Goal: Find specific page/section: Find specific page/section

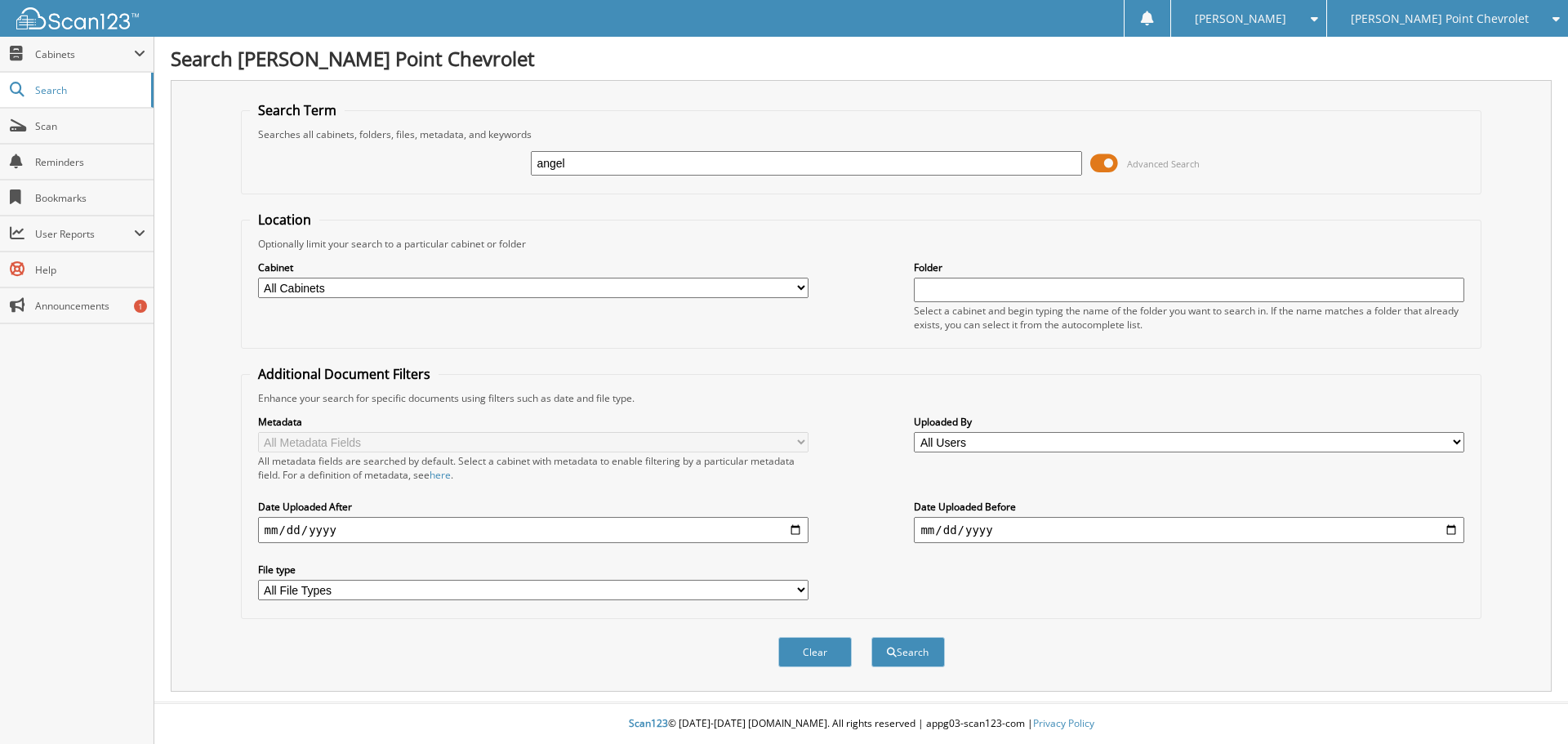
type input "angel"
click at [871, 637] on button "Search" at bounding box center [907, 652] width 74 height 30
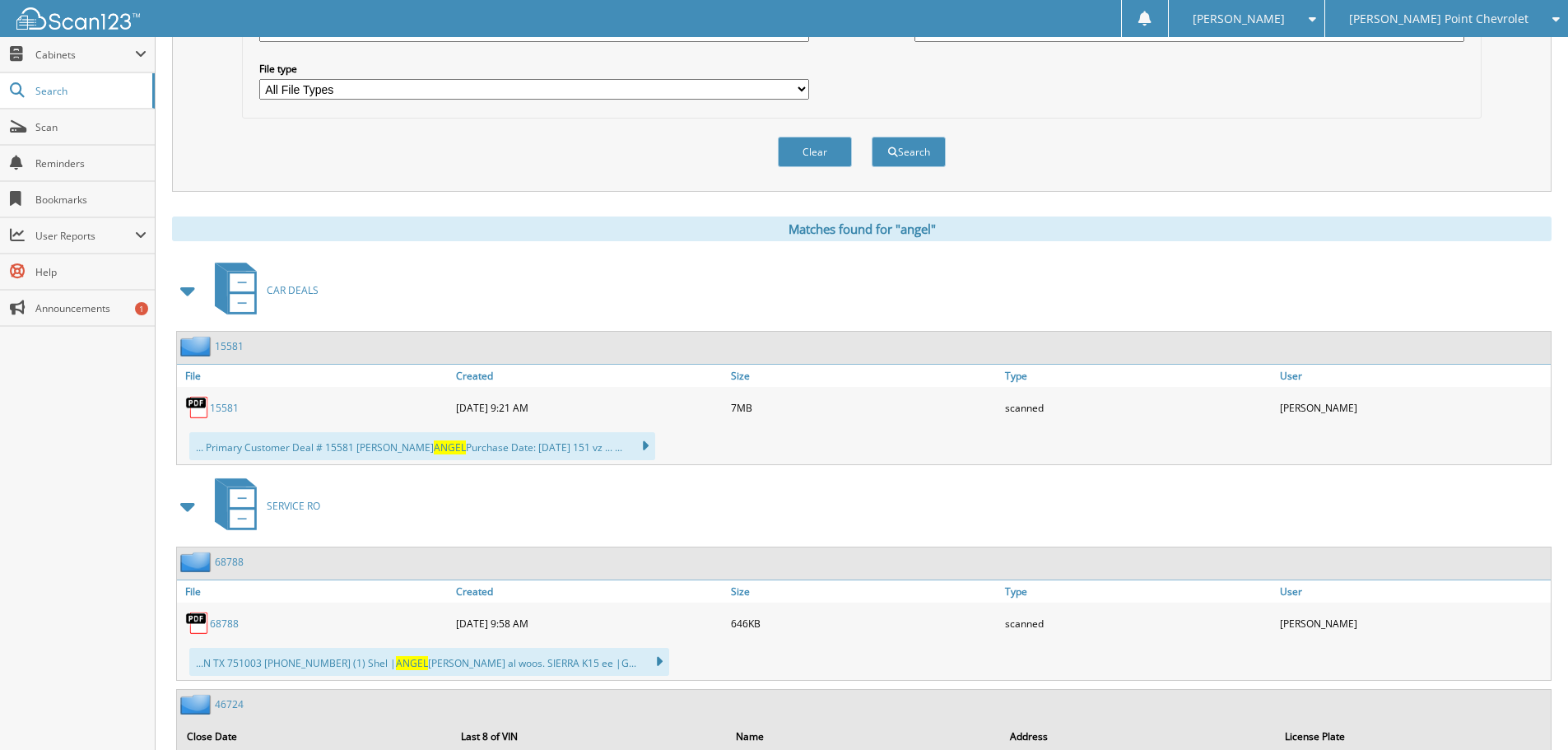
scroll to position [247, 0]
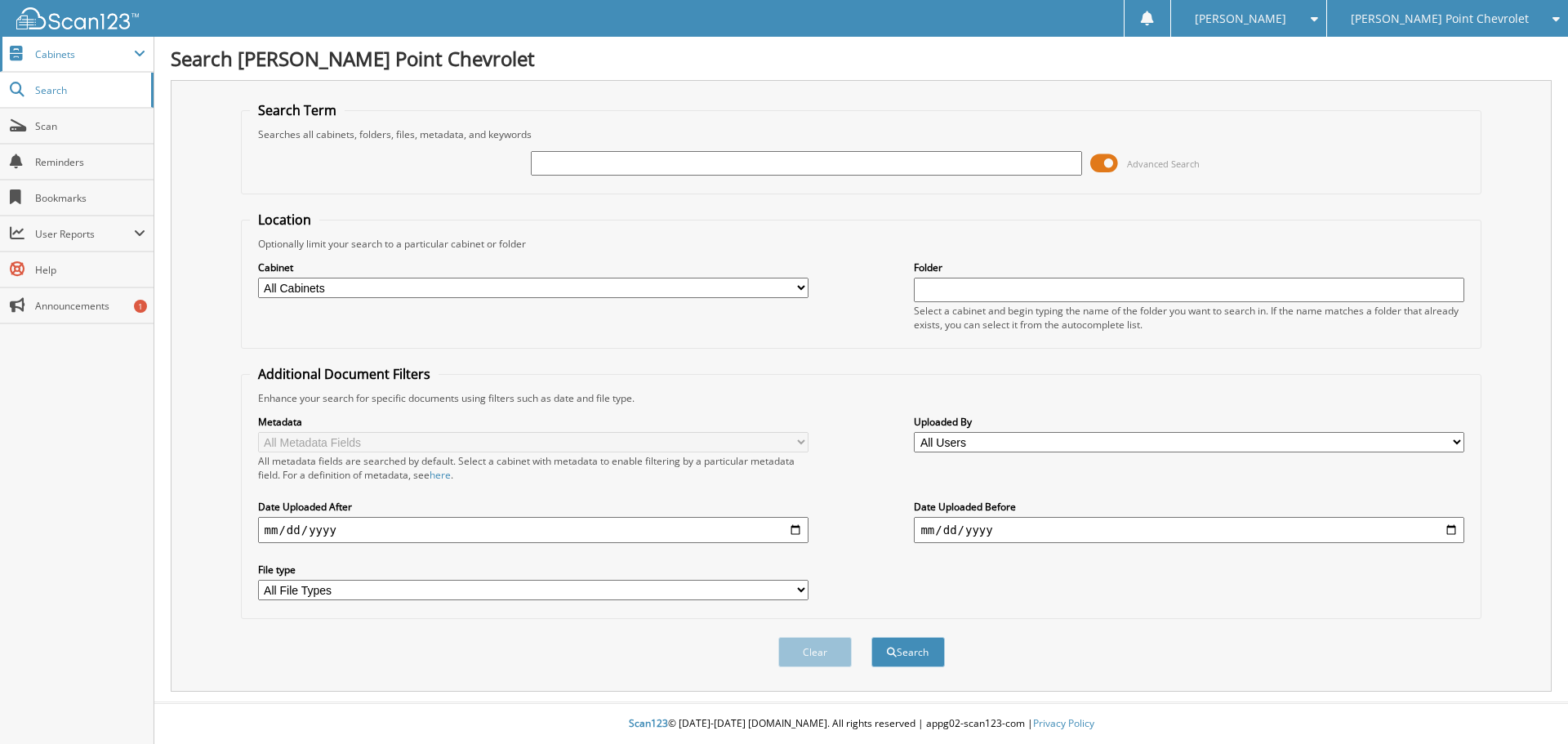
click at [67, 55] on span "Cabinets" at bounding box center [84, 54] width 99 height 14
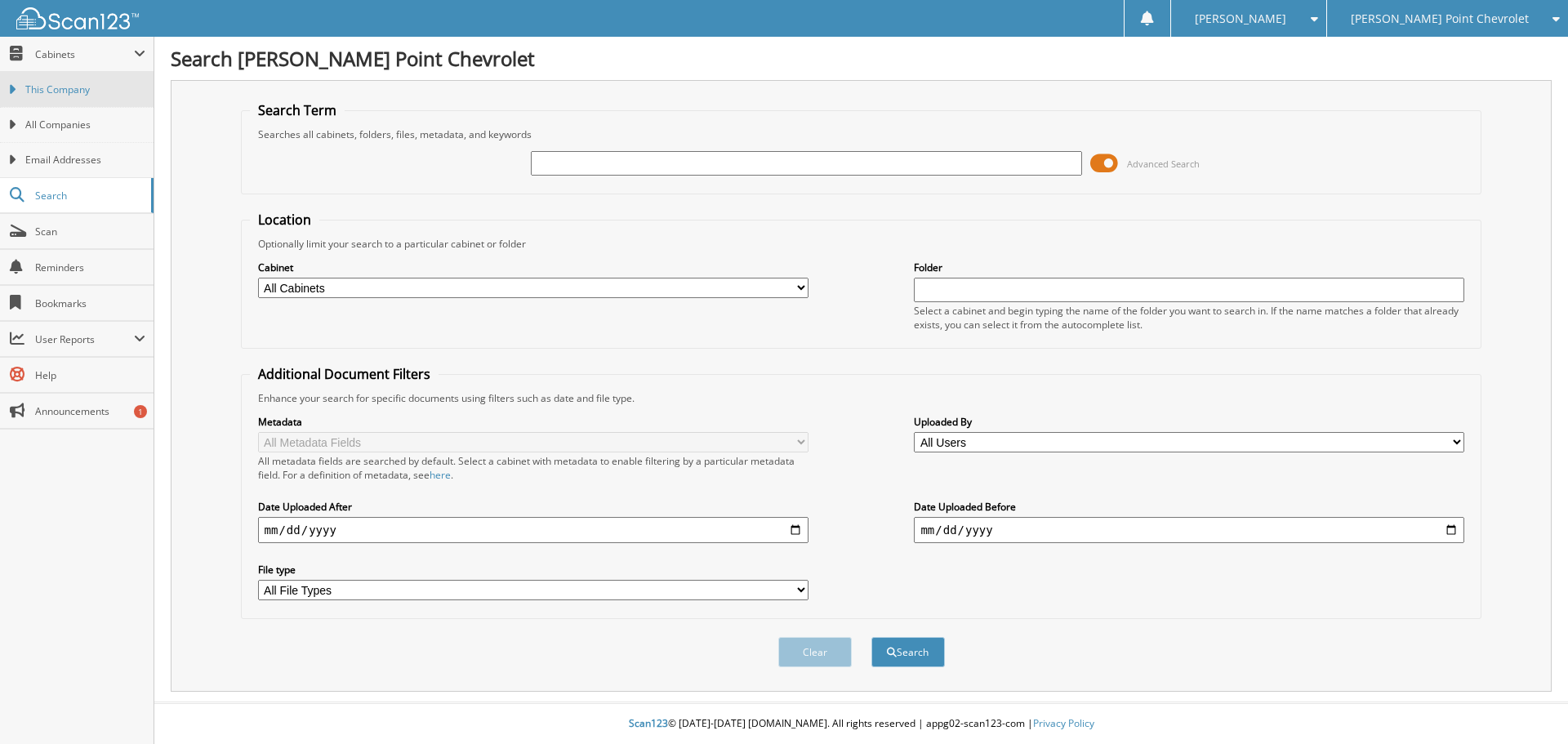
click at [83, 99] on link "This Company" at bounding box center [76, 90] width 154 height 35
